Goal: Communication & Community: Answer question/provide support

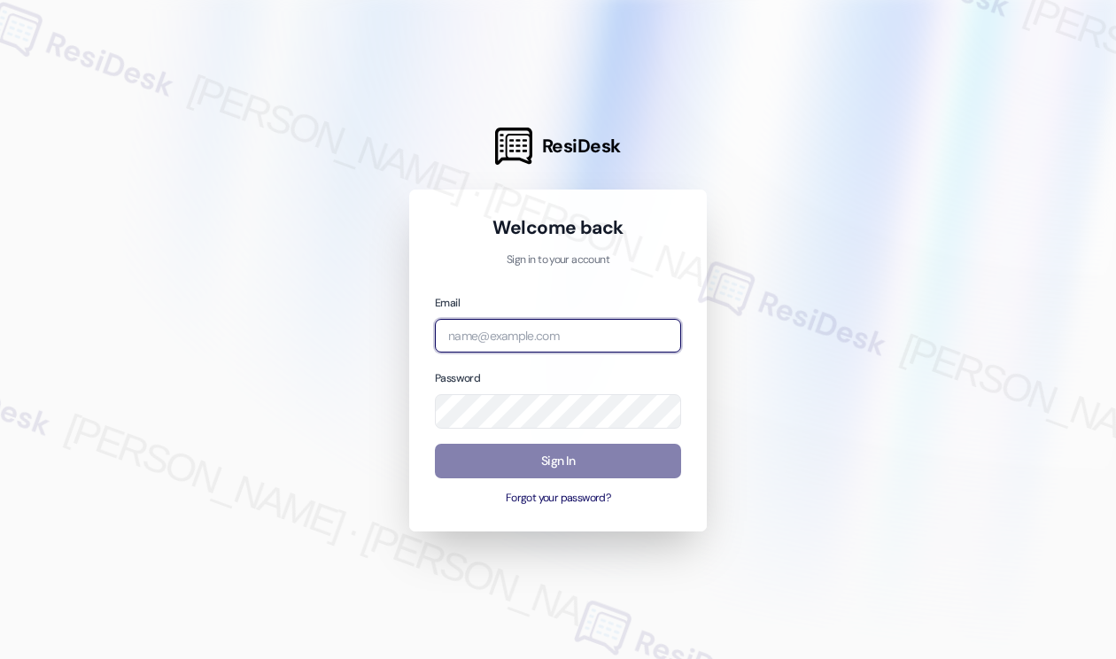
click at [545, 344] on input "email" at bounding box center [558, 336] width 246 height 35
type input "[EMAIL_ADDRESS][PERSON_NAME][PERSON_NAME][DOMAIN_NAME]"
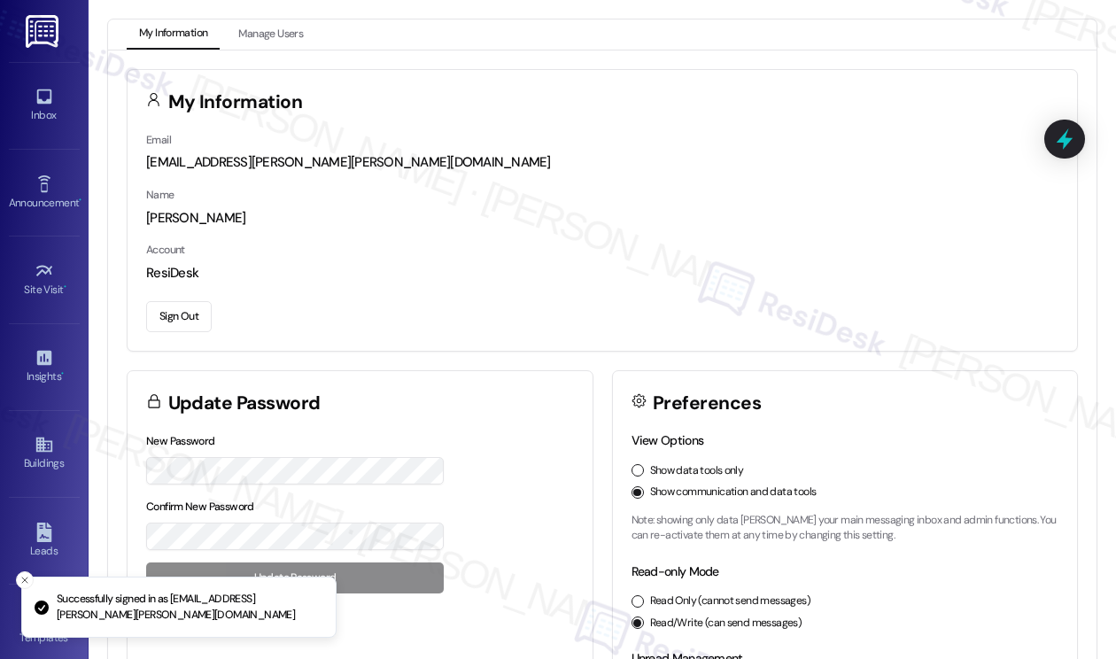
click at [50, 130] on div "Inbox Go to Inbox" at bounding box center [44, 105] width 71 height 87
click at [49, 95] on icon at bounding box center [44, 96] width 19 height 19
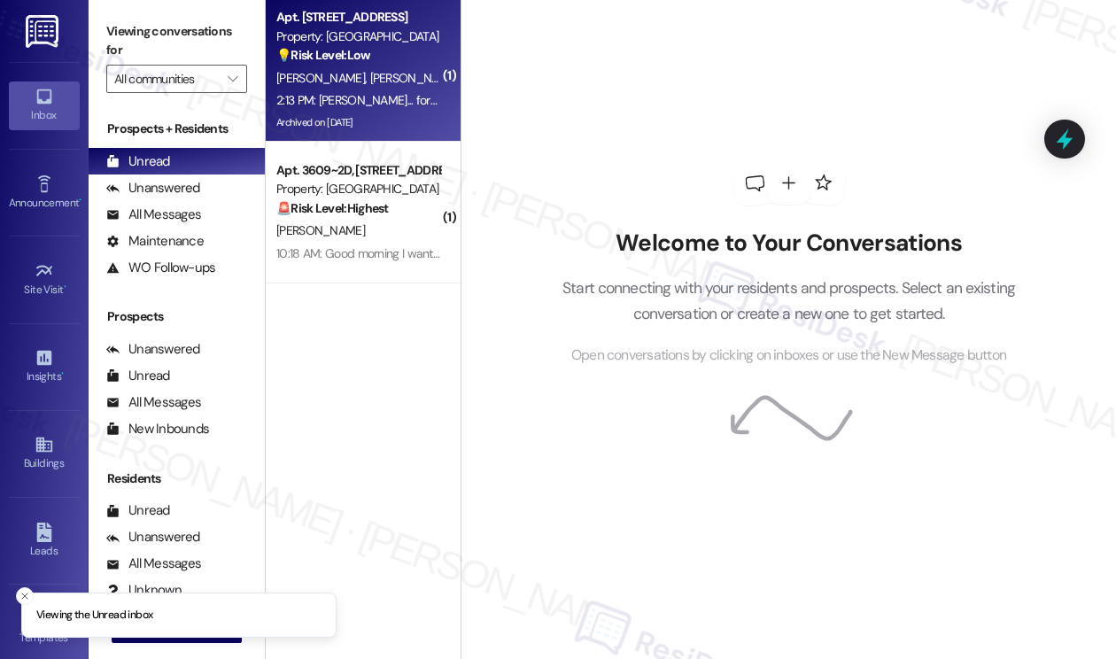
click at [403, 28] on div "Property: [GEOGRAPHIC_DATA]" at bounding box center [358, 36] width 164 height 19
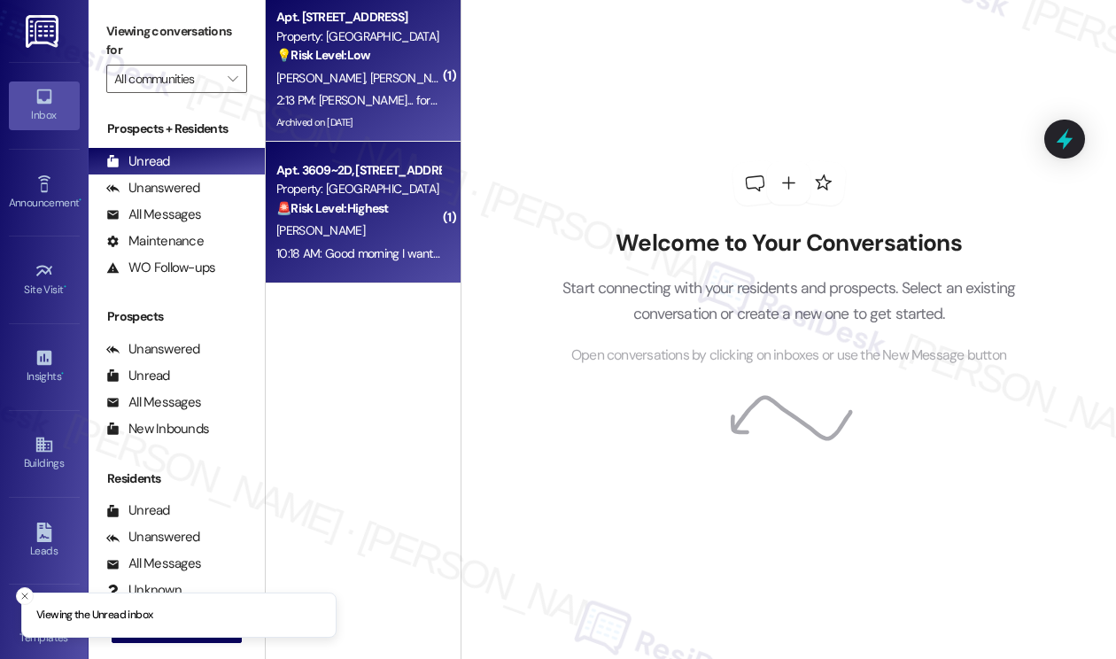
click at [333, 226] on div "[PERSON_NAME]" at bounding box center [357, 231] width 167 height 22
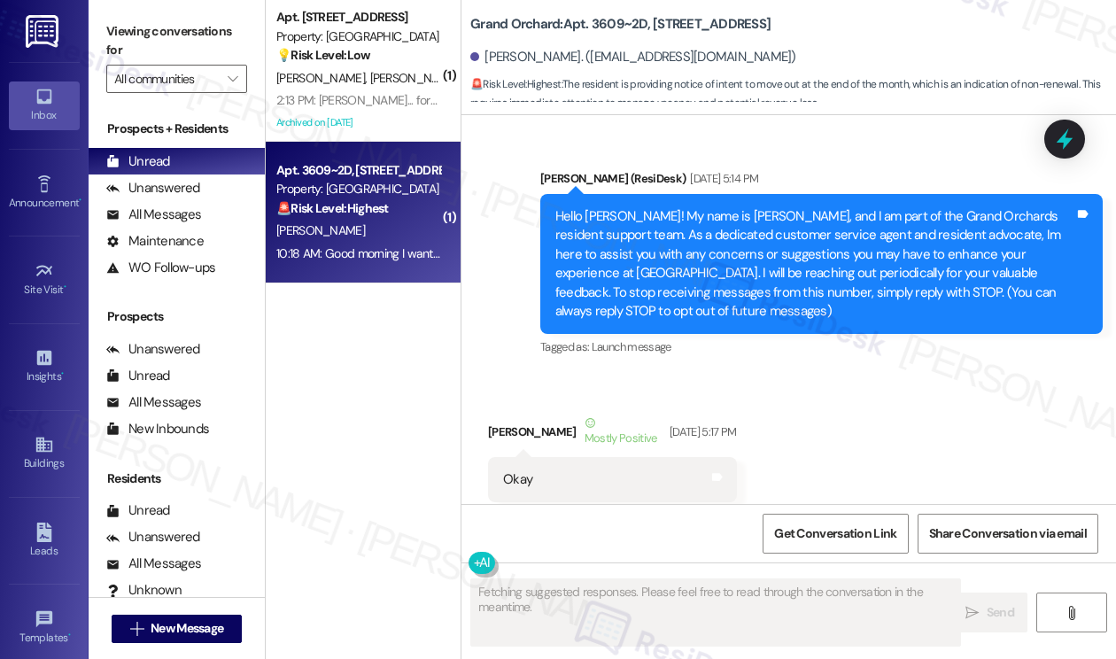
scroll to position [21934, 0]
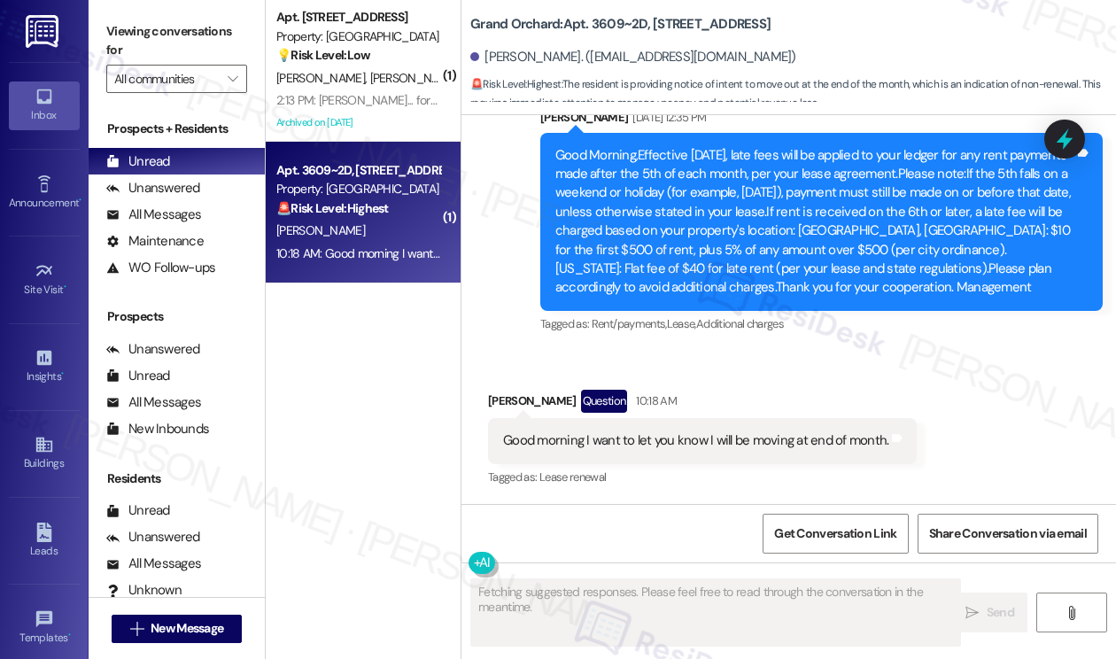
click at [659, 441] on div "Good morning I want to let you know I will be moving at end of month." at bounding box center [695, 440] width 385 height 19
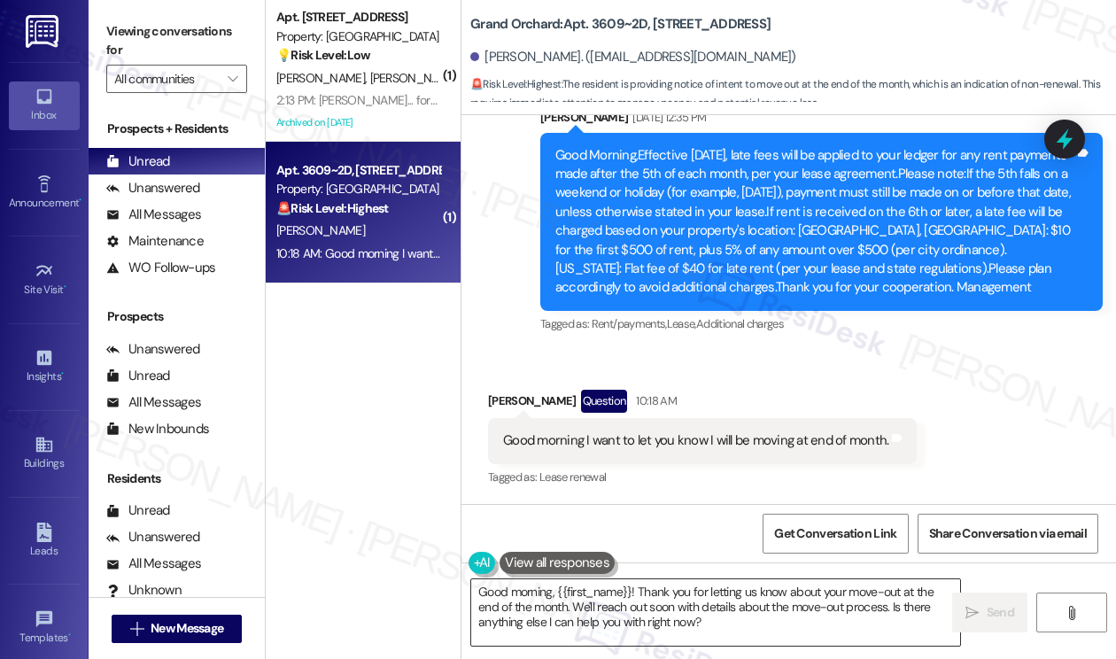
click at [532, 587] on textarea "Good morning, {{first_name}}! Thank you for letting us know about your move-out…" at bounding box center [715, 612] width 489 height 66
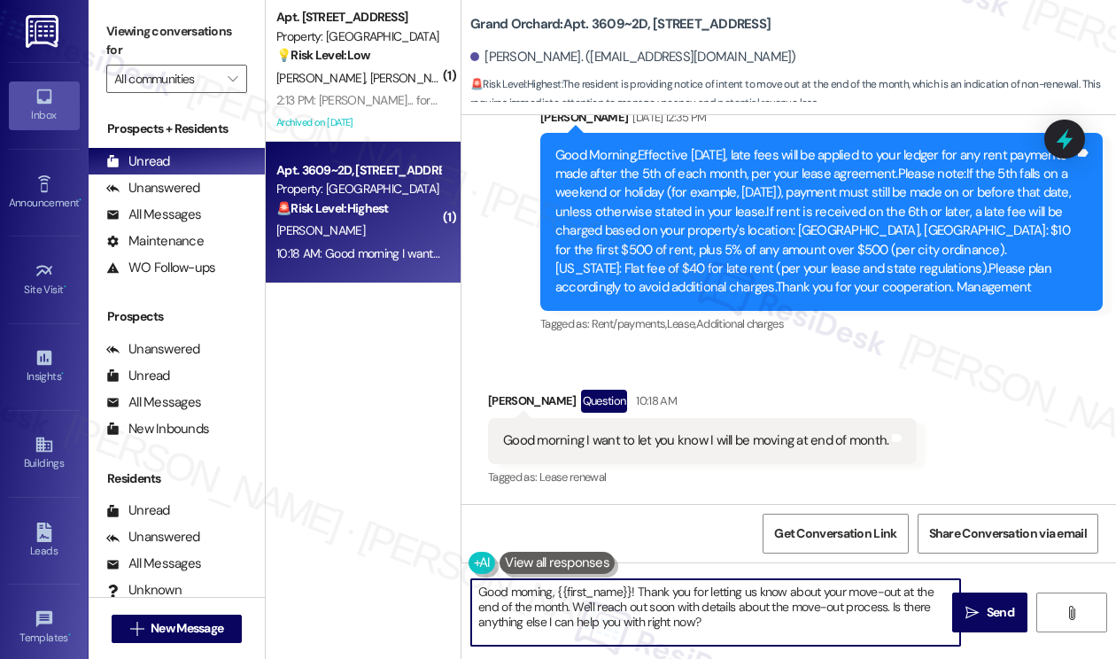
click at [532, 587] on textarea "Good morning, {{first_name}}! Thank you for letting us know about your move-out…" at bounding box center [715, 612] width 489 height 66
drag, startPoint x: 737, startPoint y: 628, endPoint x: 570, endPoint y: 600, distance: 168.7
click at [570, 600] on textarea "Good afternoon, {{first_name}}! Thank you for letting us know about your move-o…" at bounding box center [715, 612] width 489 height 66
click at [833, 600] on textarea "Good afternoon, {{first_name}}! Thank you for letting us know about your move-o…" at bounding box center [715, 612] width 489 height 66
click at [834, 605] on textarea "Good afternoon, {{first_name}}! Thank you for letting us know about your move-o…" at bounding box center [715, 612] width 489 height 66
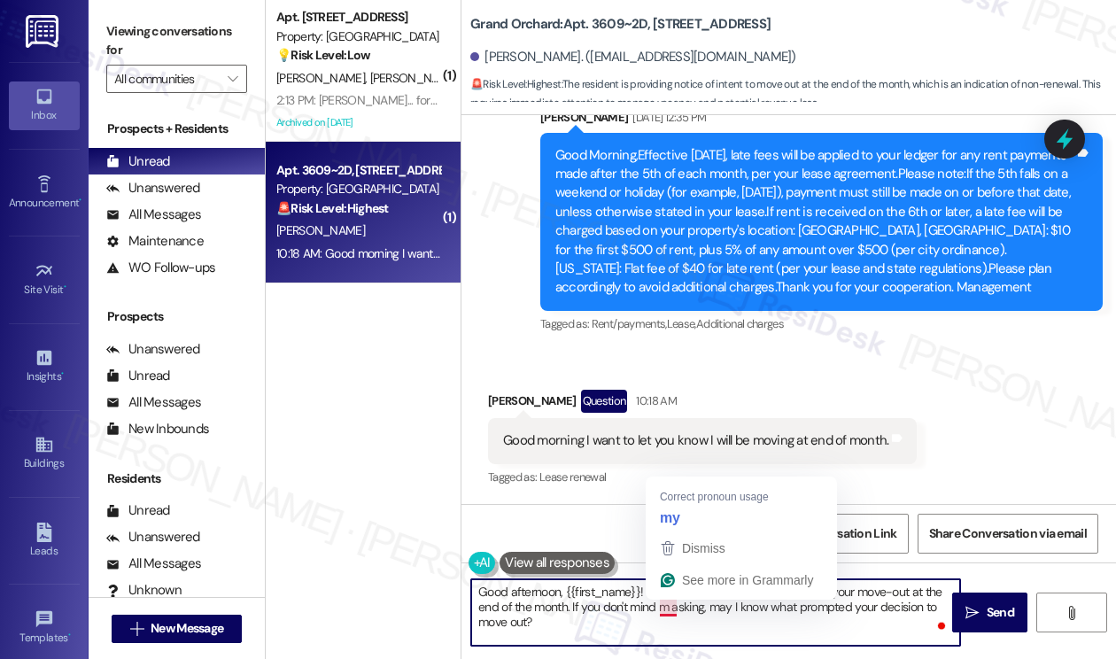
type textarea "Good afternoon, {{first_name}}! Thank you for letting us know about your move-o…"
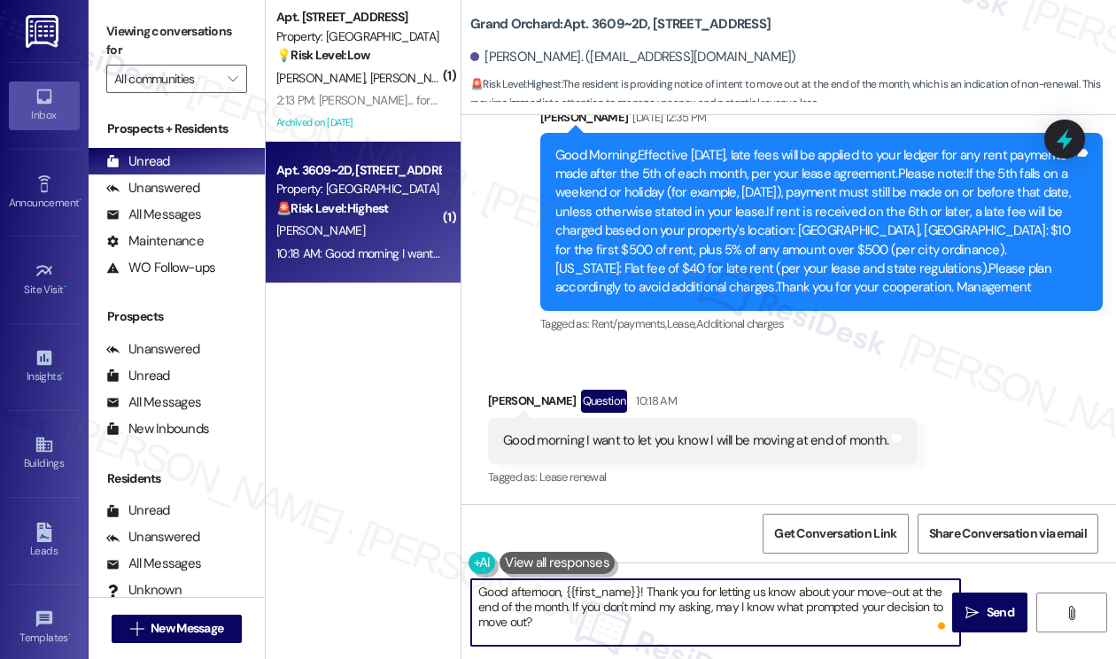
click at [769, 584] on textarea "Good afternoon, {{first_name}}! Thank you for letting us know about your move-o…" at bounding box center [715, 612] width 489 height 66
click at [694, 598] on textarea "Good afternoon, {{first_name}}! Thank you for letting us know about your move-o…" at bounding box center [715, 612] width 489 height 66
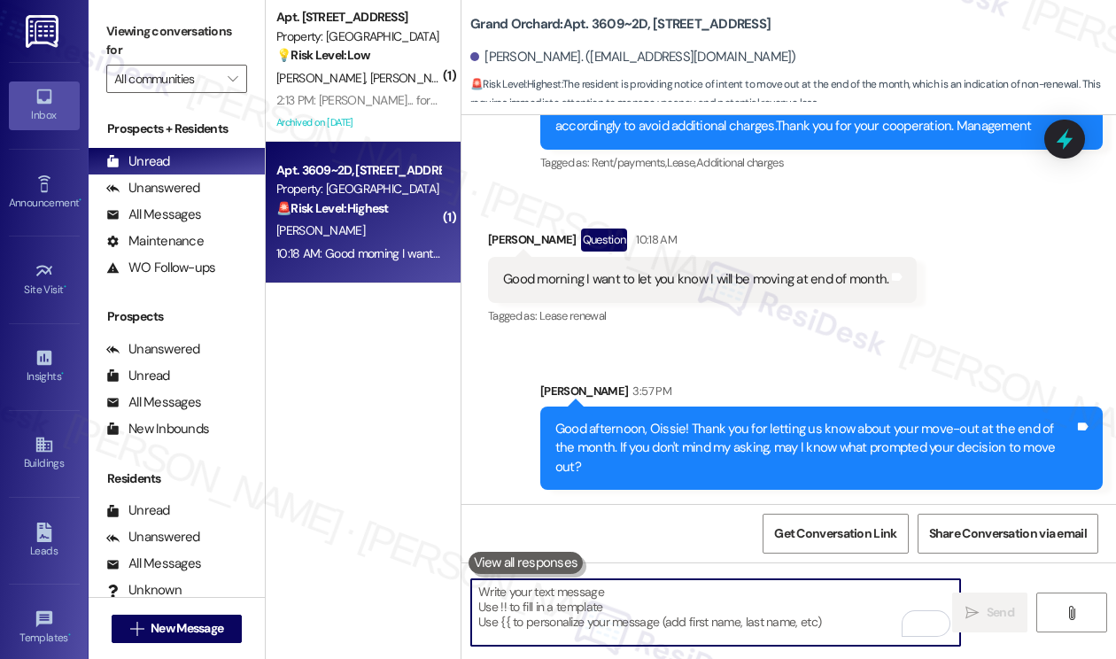
scroll to position [22076, 0]
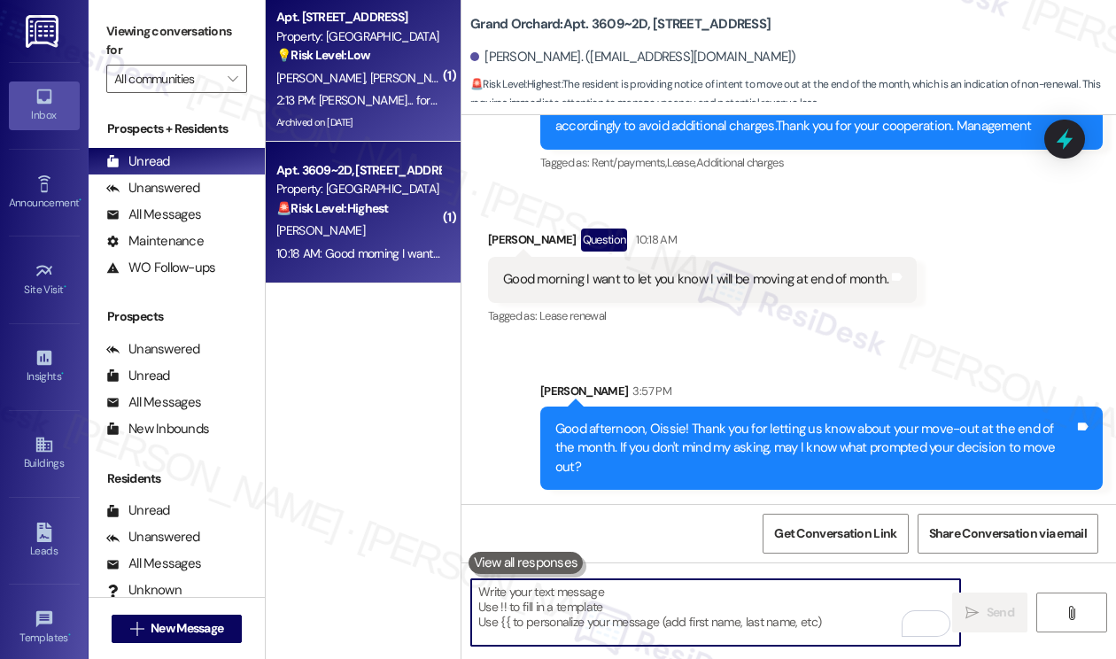
click at [413, 55] on div "💡 Risk Level: Low The resident is attempting to book a non-essential service (p…" at bounding box center [358, 55] width 164 height 19
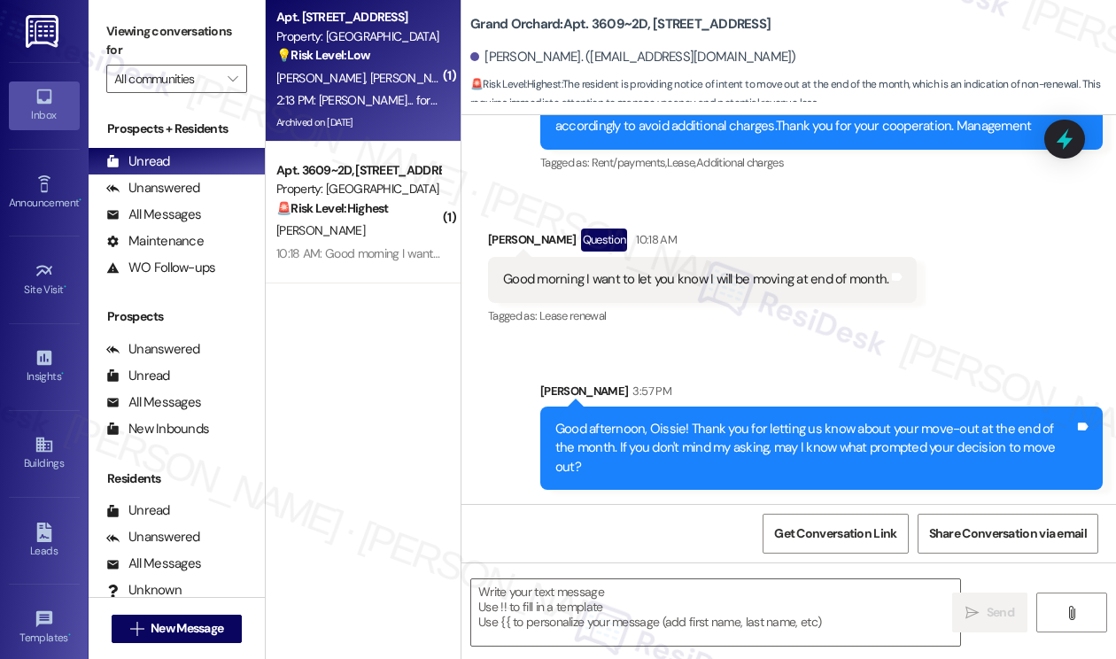
type textarea "Fetching suggested responses. Please feel free to read through the conversation…"
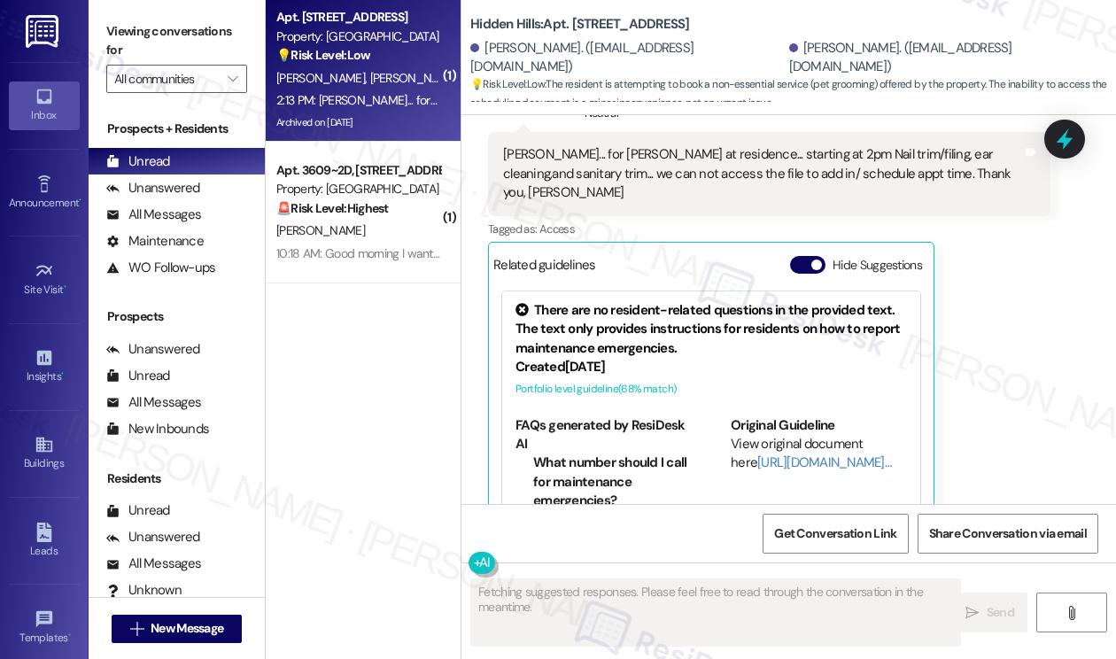
scroll to position [27872, 0]
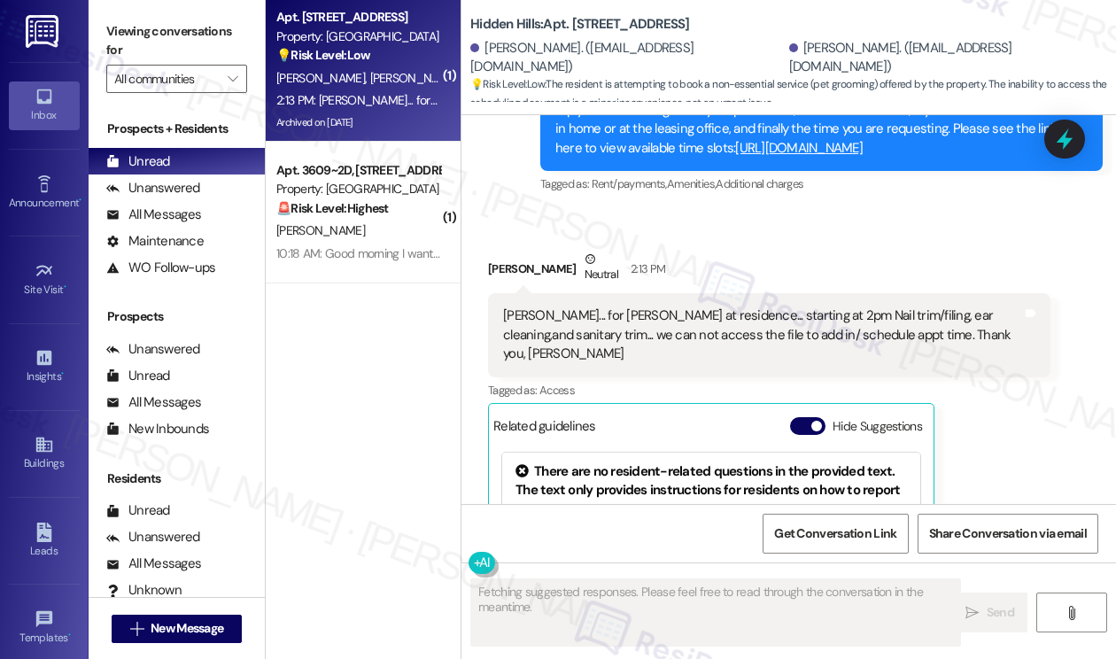
click at [585, 363] on div "[PERSON_NAME]... for [PERSON_NAME] at residence... starting at 2pm Nail trim/fi…" at bounding box center [762, 334] width 519 height 57
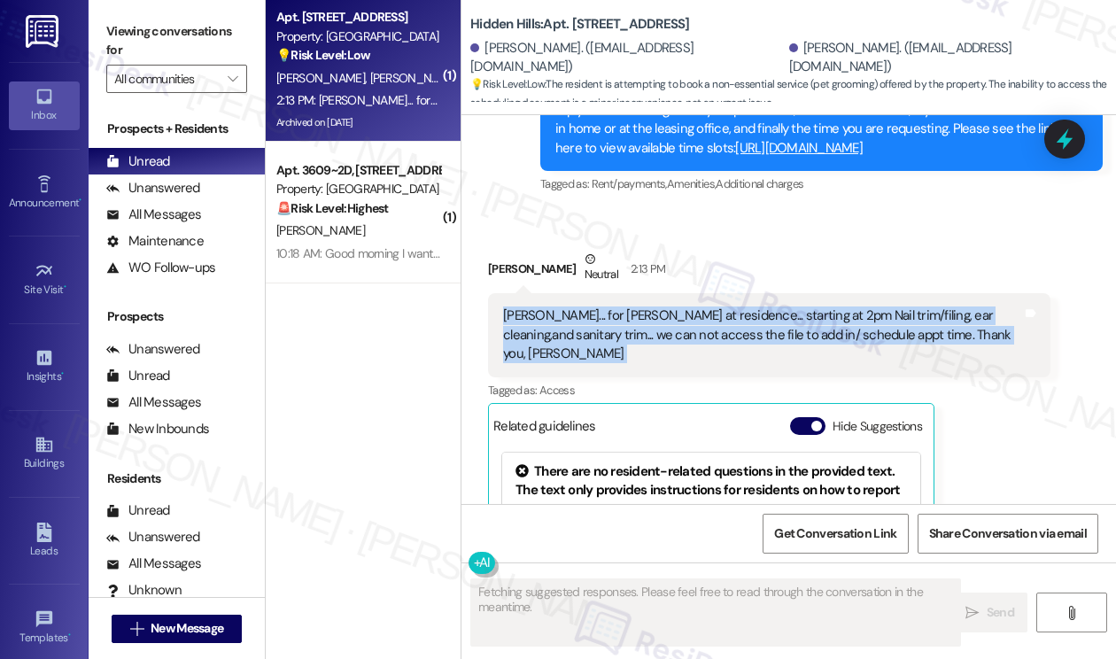
click at [585, 363] on div "[PERSON_NAME]... for [PERSON_NAME] at residence... starting at 2pm Nail trim/fi…" at bounding box center [762, 334] width 519 height 57
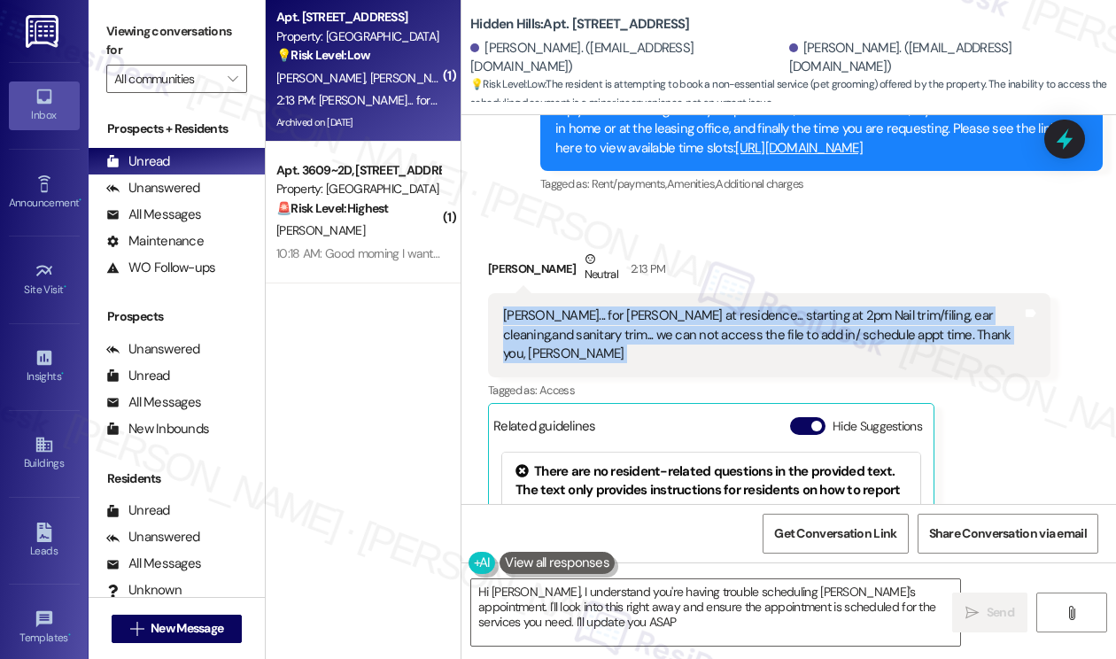
type textarea "Hi [PERSON_NAME], I understand you're having trouble scheduling [PERSON_NAME]'s…"
